Goal: Check status: Check status

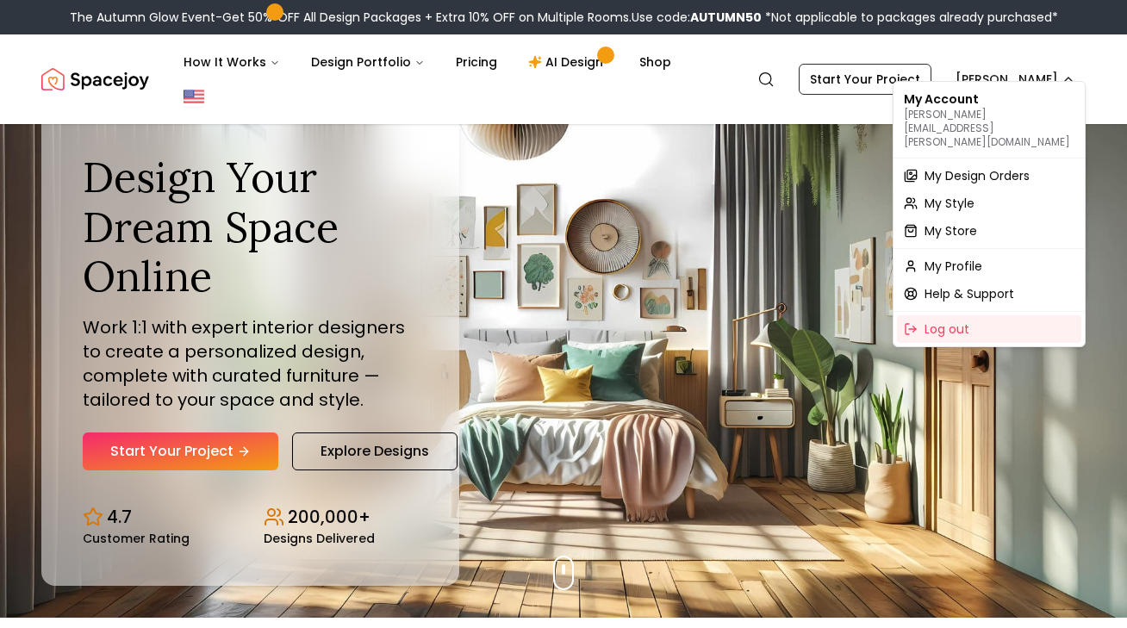
click at [1021, 167] on span "My Design Orders" at bounding box center [977, 175] width 105 height 17
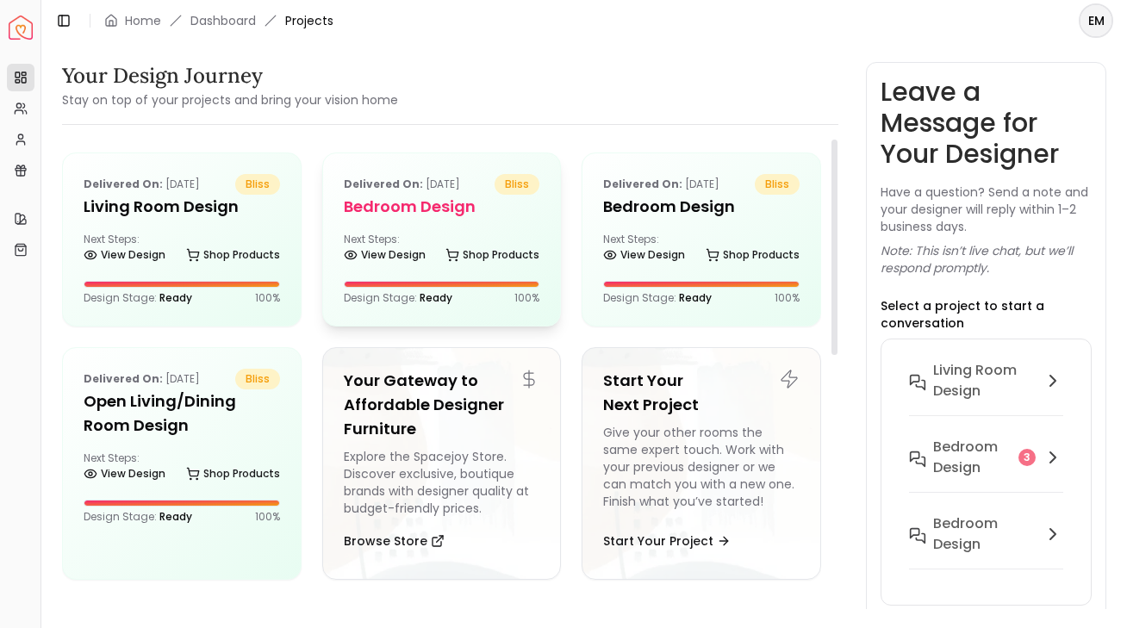
click at [408, 190] on b "Delivered on:" at bounding box center [383, 184] width 79 height 15
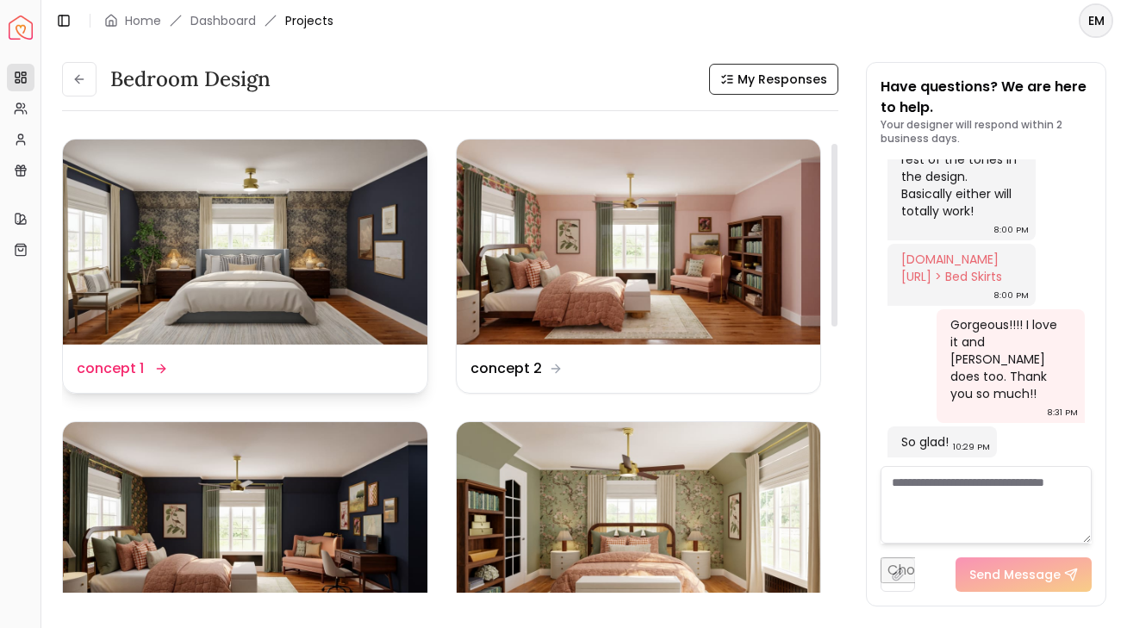
scroll to position [287, 0]
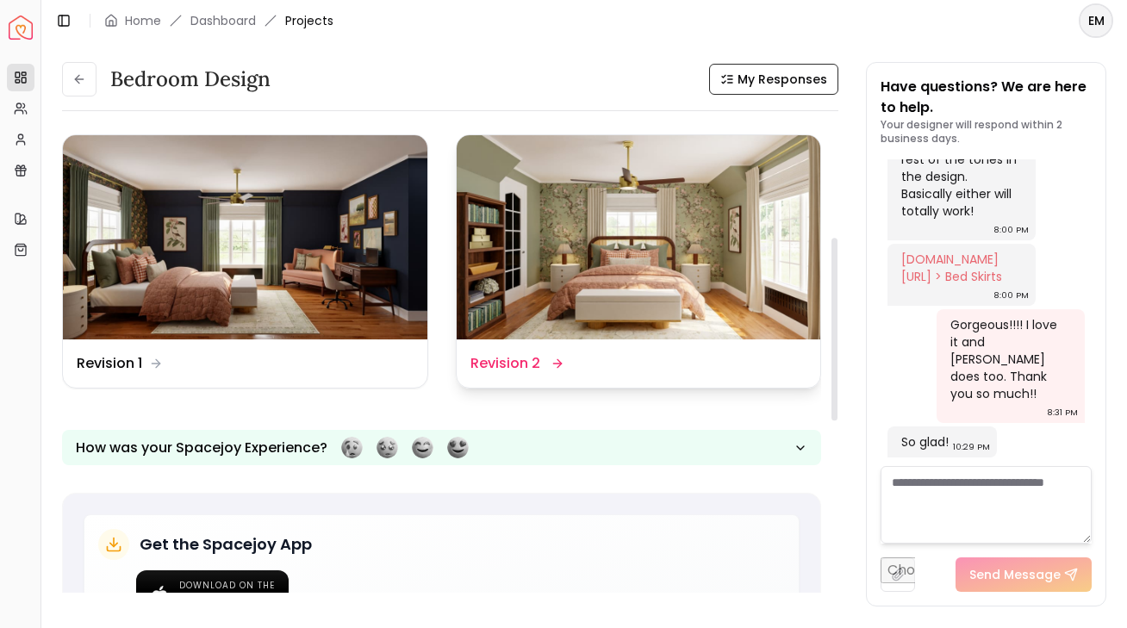
click at [557, 303] on img at bounding box center [639, 237] width 364 height 205
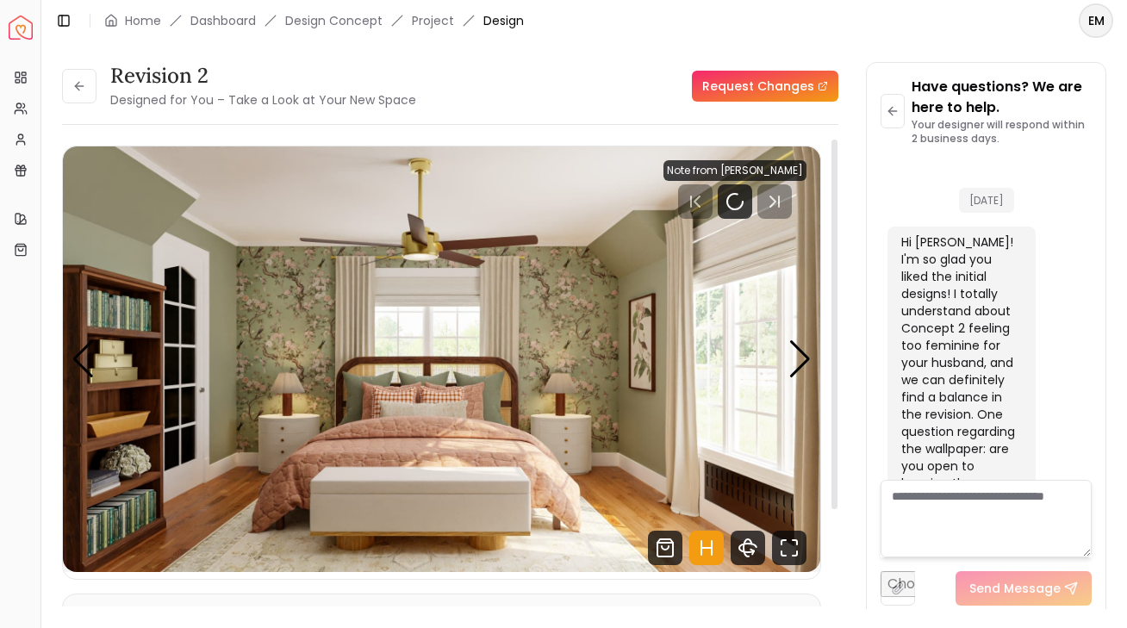
scroll to position [7241, 0]
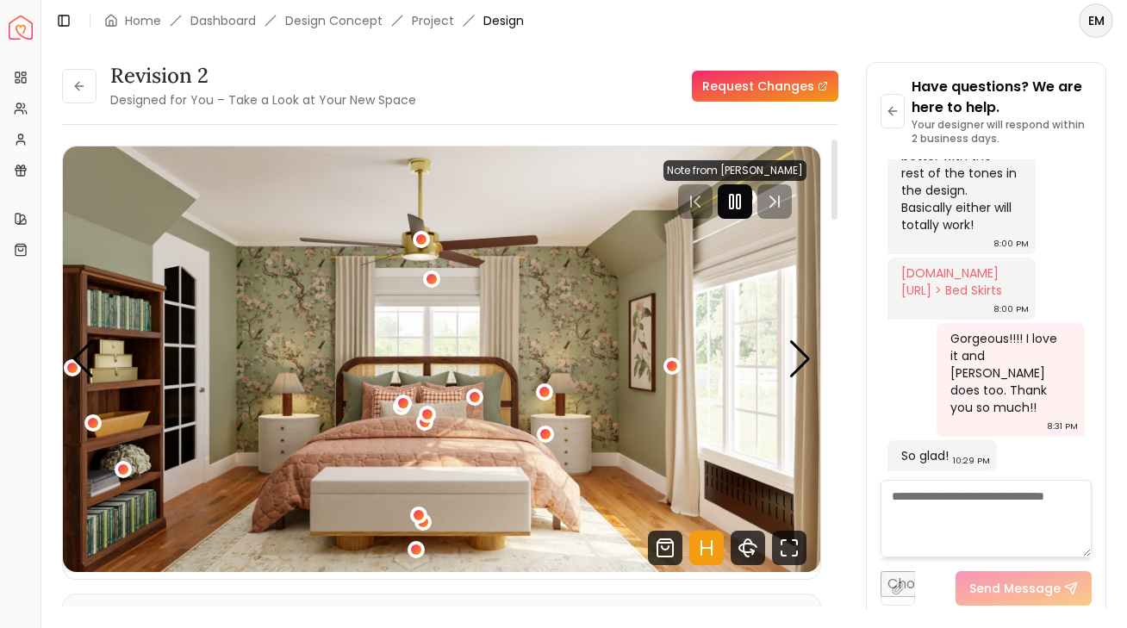
click at [741, 196] on icon "Pause" at bounding box center [735, 201] width 21 height 21
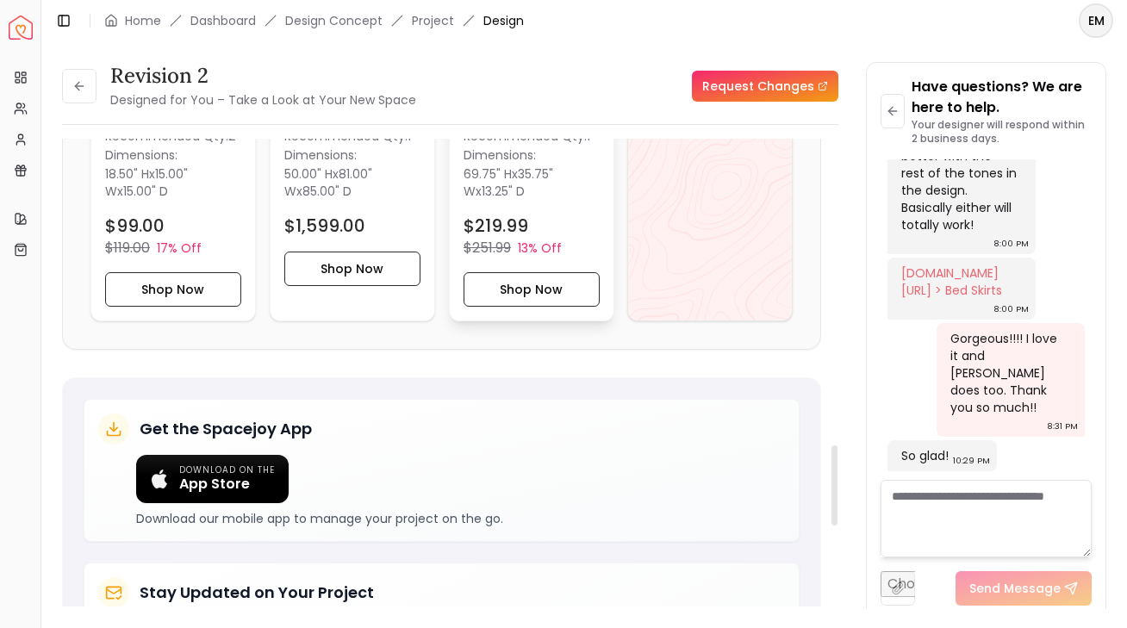
scroll to position [1793, 0]
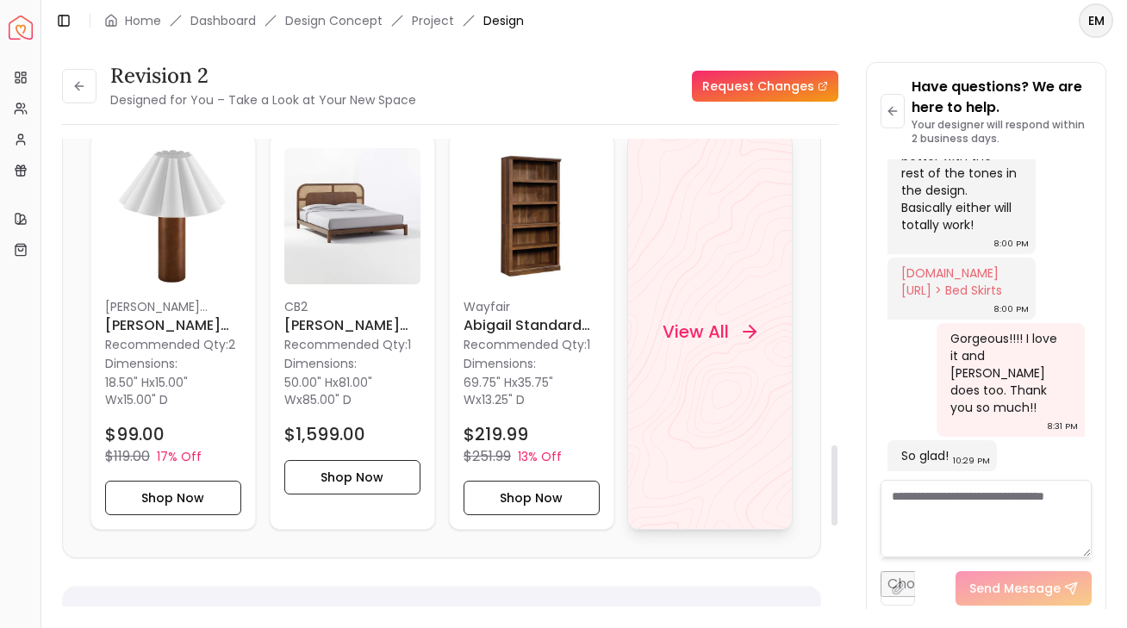
click at [758, 342] on div "View All" at bounding box center [710, 332] width 135 height 52
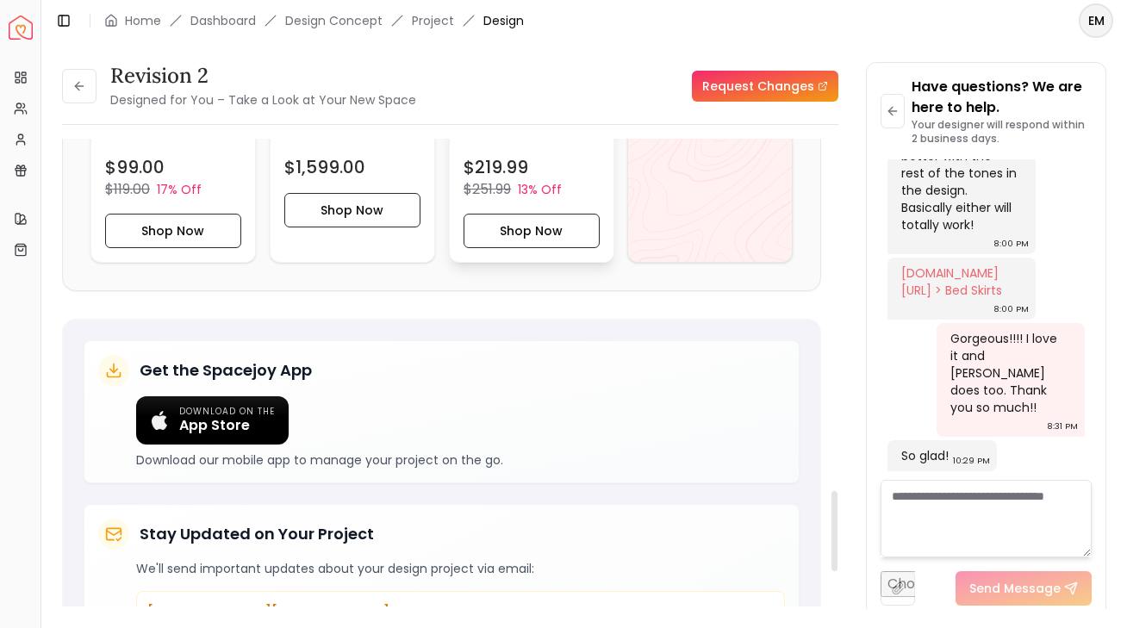
scroll to position [2057, 0]
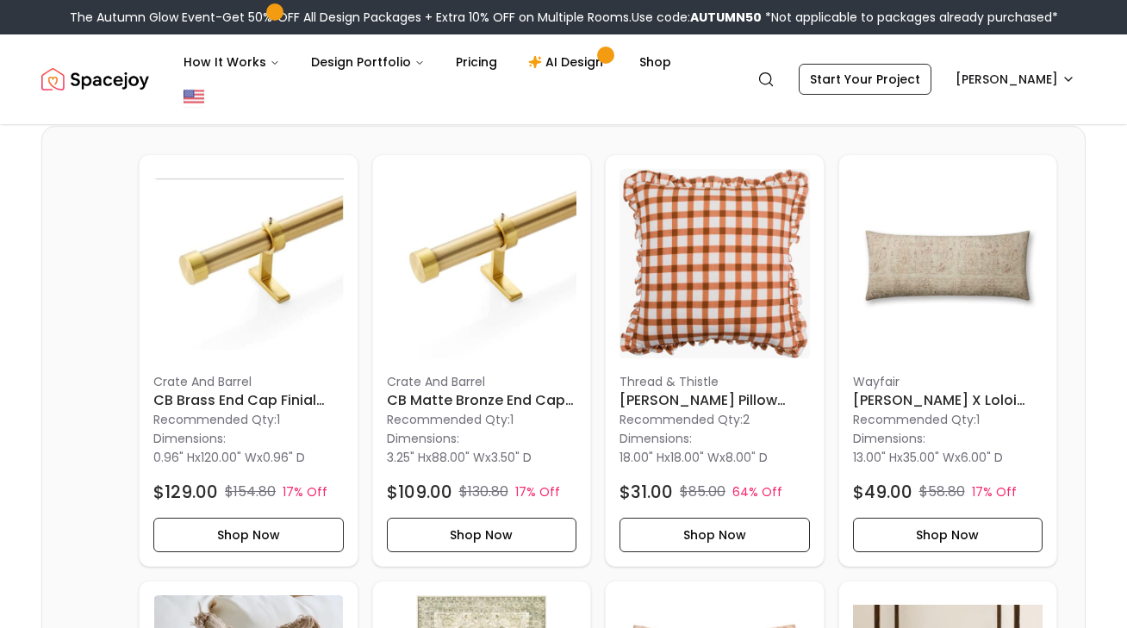
scroll to position [421, 0]
drag, startPoint x: 18, startPoint y: 221, endPoint x: 32, endPoint y: 221, distance: 13.8
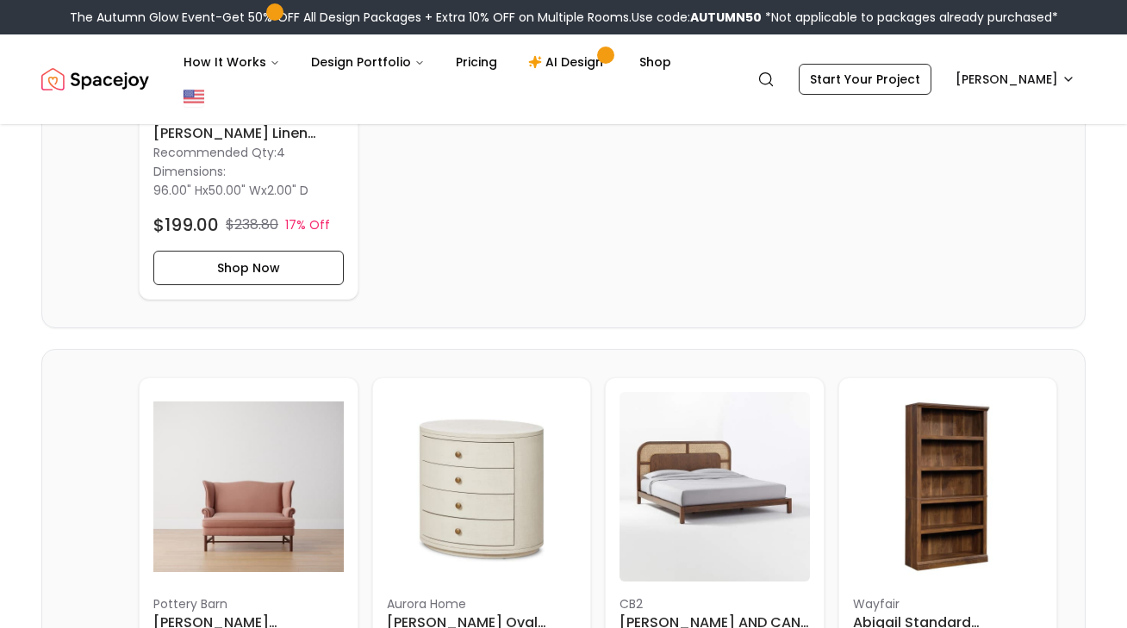
scroll to position [1810, 0]
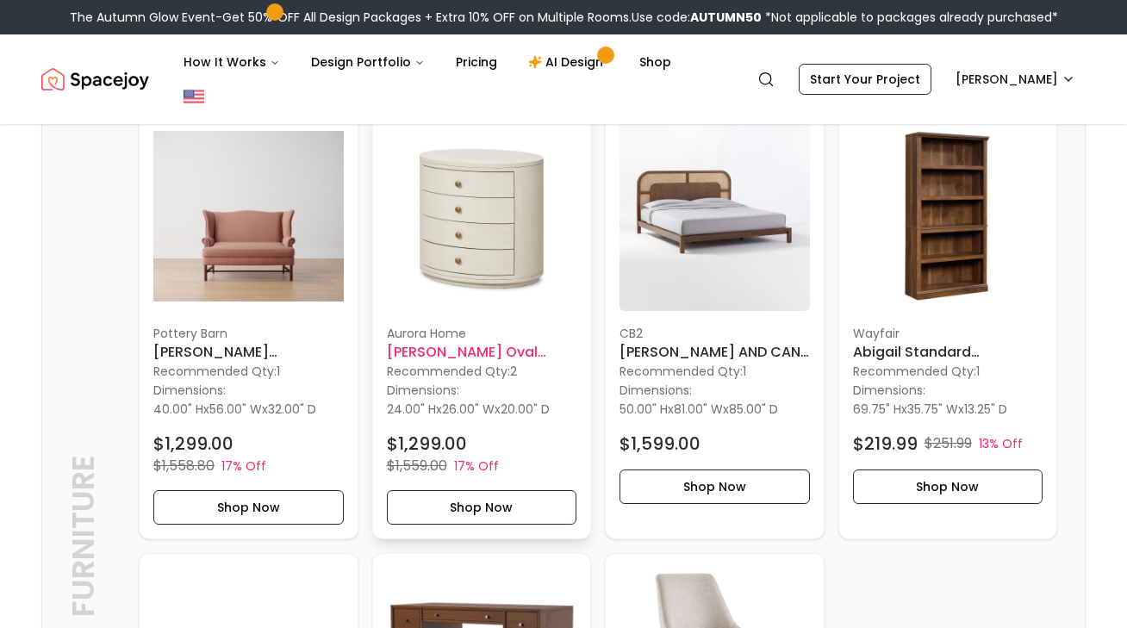
click at [457, 222] on img at bounding box center [482, 216] width 190 height 190
